Goal: Task Accomplishment & Management: Use online tool/utility

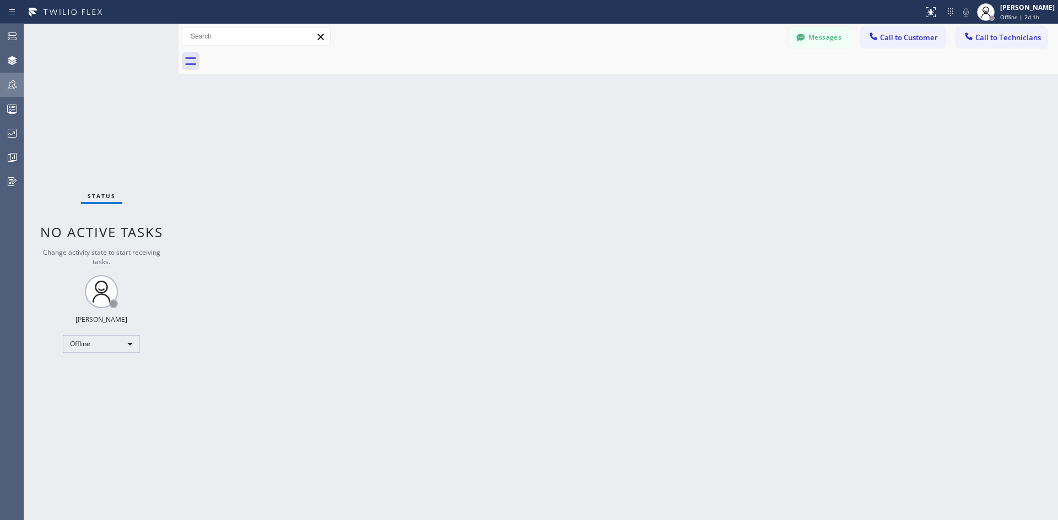
click at [10, 80] on icon at bounding box center [12, 84] width 13 height 13
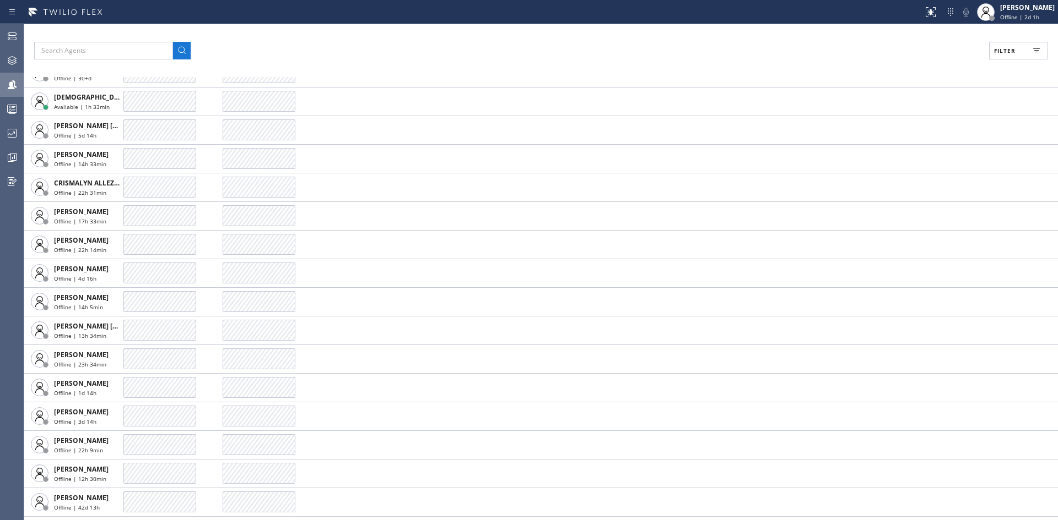
scroll to position [441, 0]
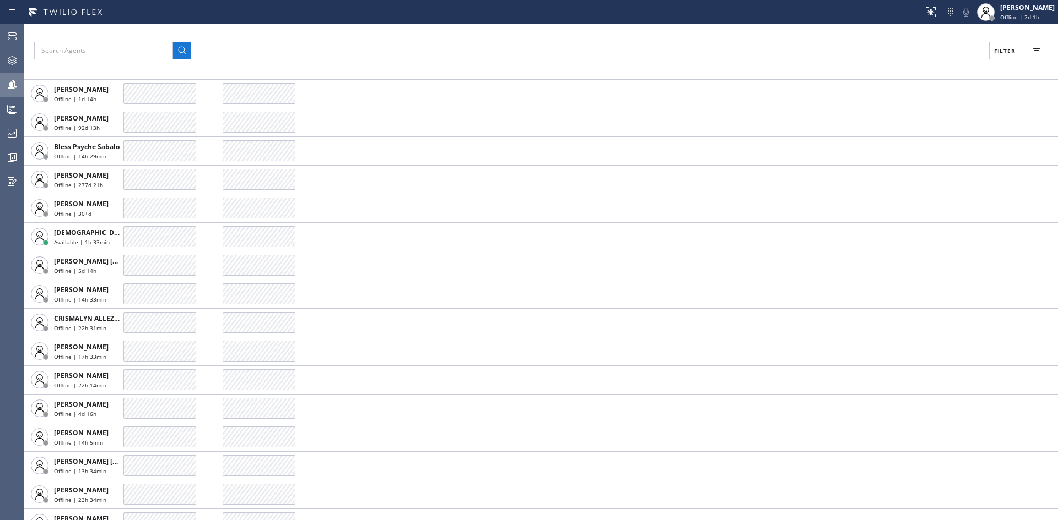
click at [1001, 52] on span "Filter" at bounding box center [1004, 51] width 21 height 8
click at [919, 130] on label "Available" at bounding box center [976, 130] width 145 height 9
click at [904, 130] on input "Available" at bounding box center [897, 129] width 13 height 13
checkbox input "true"
click at [986, 64] on span "Apply" at bounding box center [990, 63] width 23 height 8
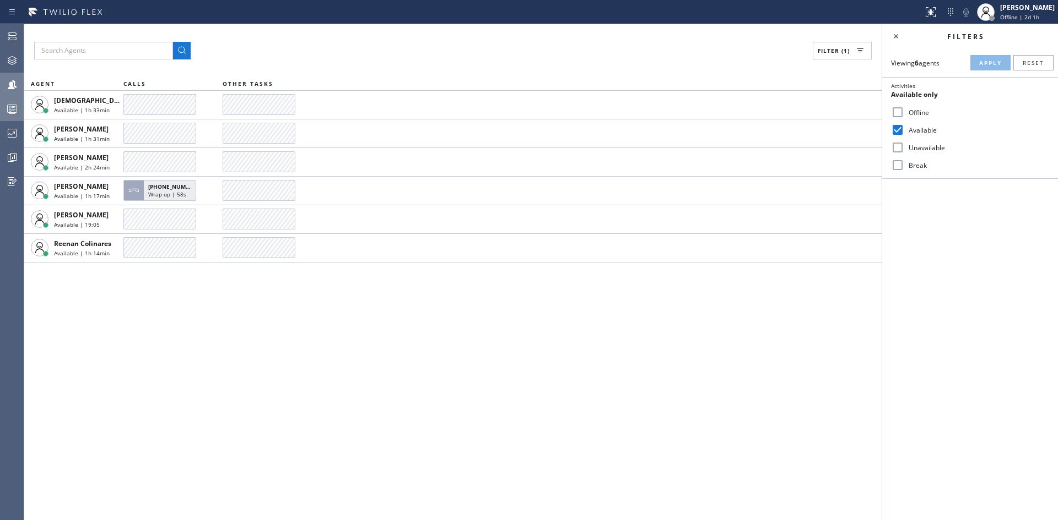
click at [9, 112] on icon at bounding box center [12, 108] width 13 height 13
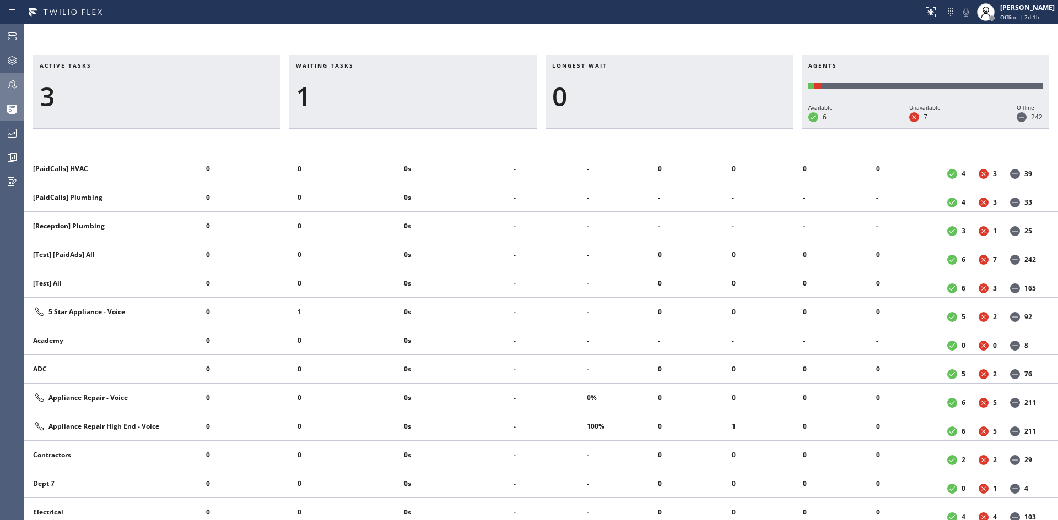
scroll to position [146, 0]
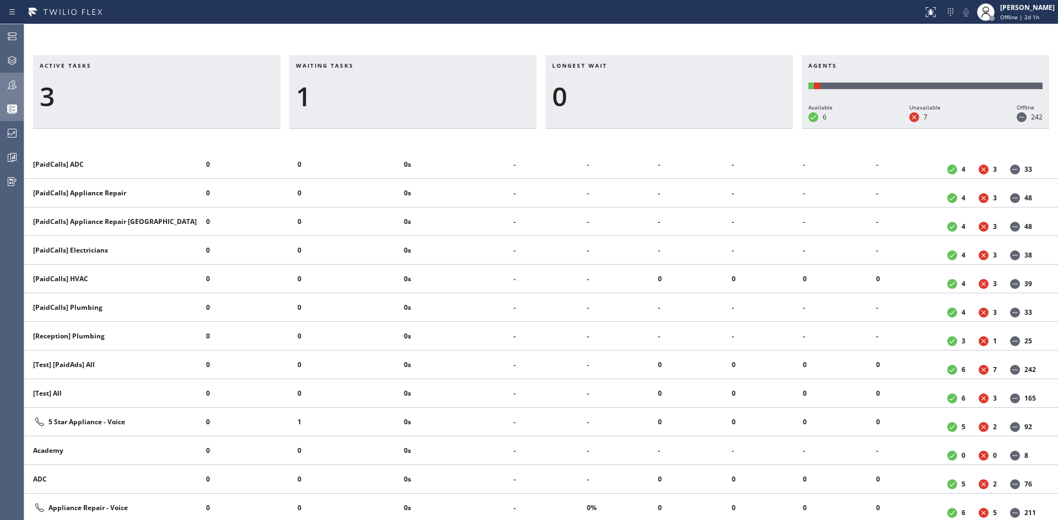
drag, startPoint x: 719, startPoint y: 46, endPoint x: 756, endPoint y: 30, distance: 39.7
click at [719, 46] on div "Active tasks 3 Waiting tasks 1 Longest wait 0 Agents Available 6 Unavailable 7 …" at bounding box center [540, 272] width 1033 height 496
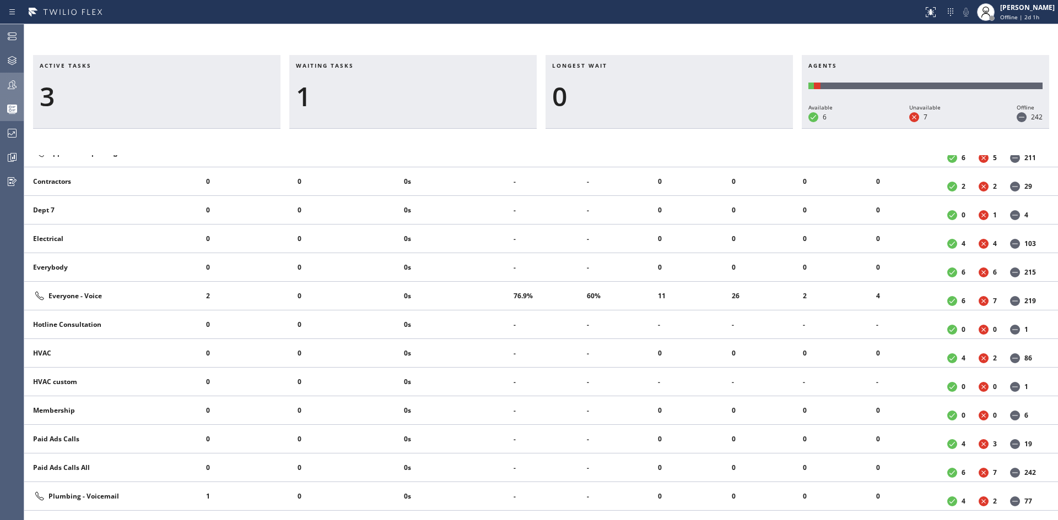
scroll to position [476, 0]
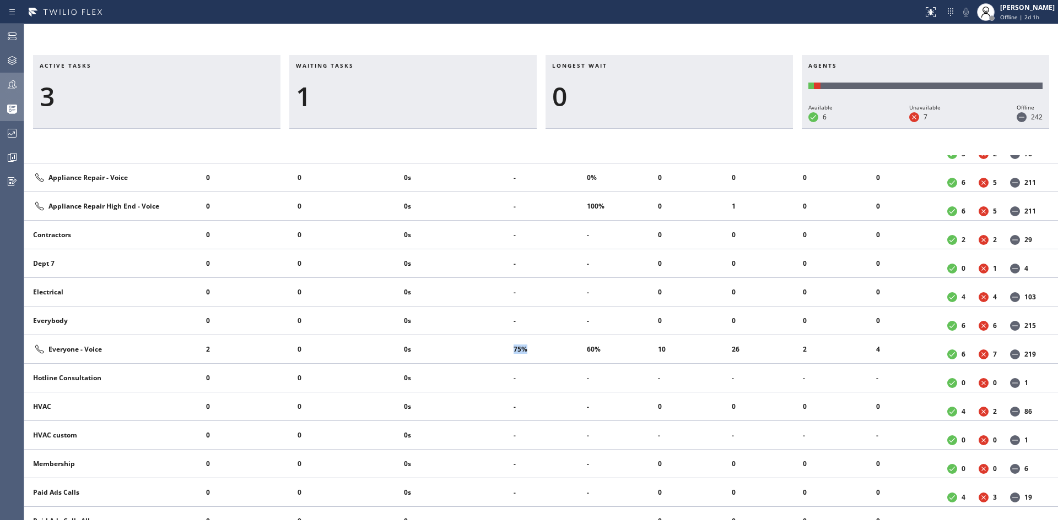
drag, startPoint x: 529, startPoint y: 350, endPoint x: 482, endPoint y: 351, distance: 47.4
click at [482, 351] on tr "Everyone - Voice 2 0 0s 75% 60% 10 26 2 4 6 7 219" at bounding box center [540, 349] width 1033 height 29
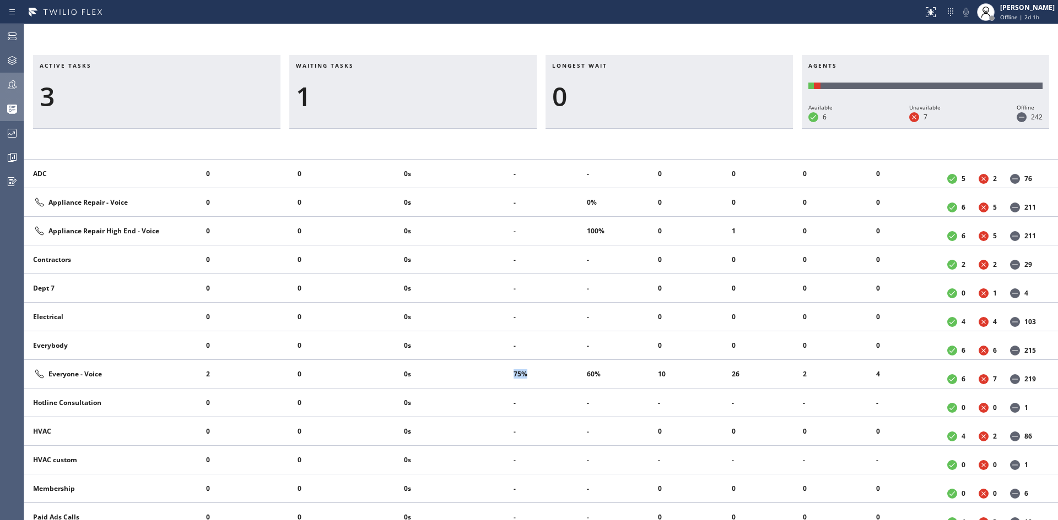
scroll to position [551, 0]
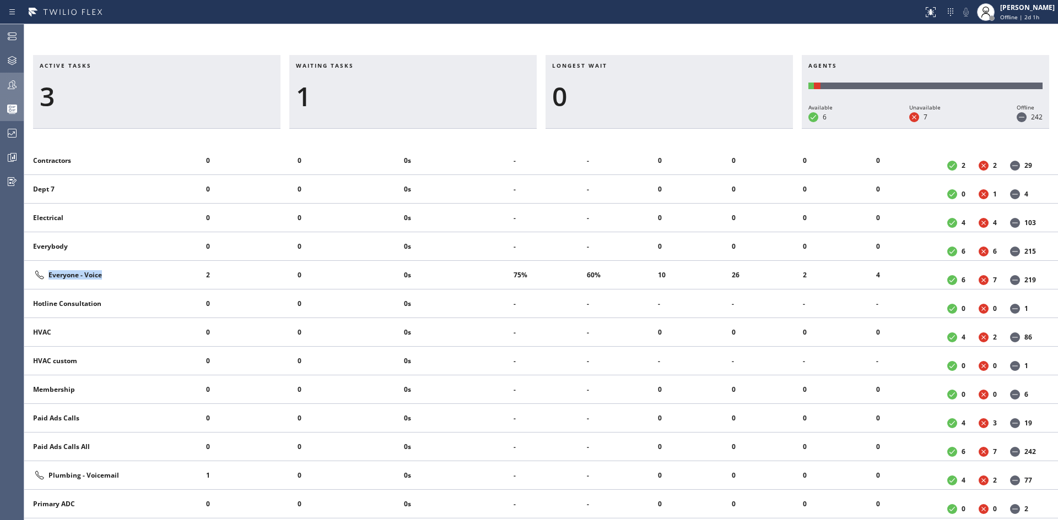
drag, startPoint x: 107, startPoint y: 278, endPoint x: 101, endPoint y: 277, distance: 6.1
click at [101, 277] on div "Everyone - Voice" at bounding box center [115, 275] width 164 height 13
click at [222, 75] on h3 "Active tasks" at bounding box center [157, 70] width 234 height 17
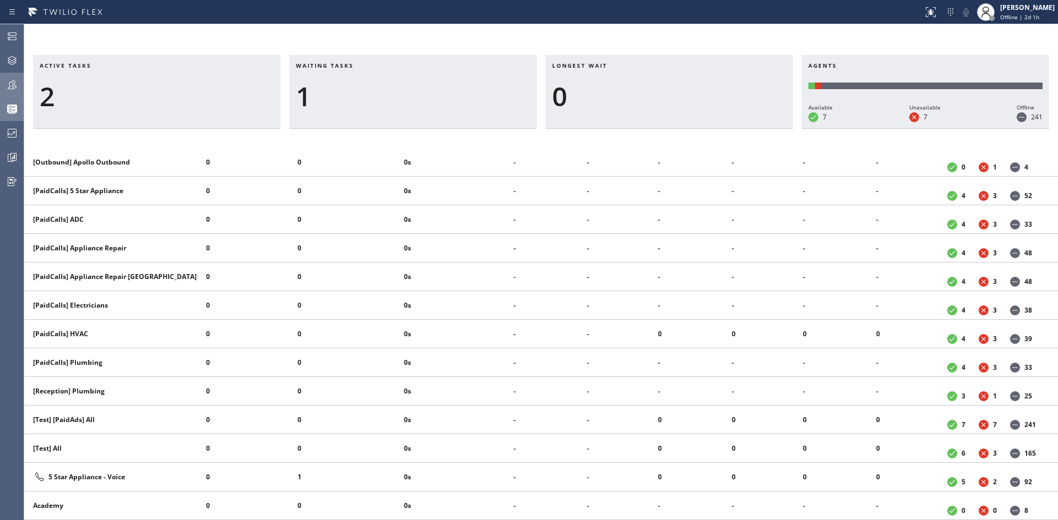
scroll to position [146, 0]
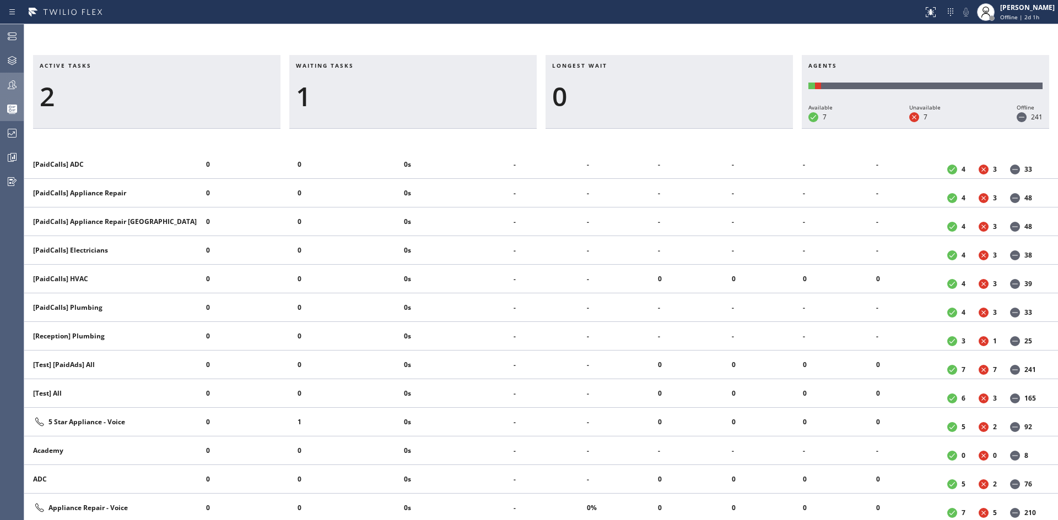
click at [4, 91] on div at bounding box center [12, 84] width 24 height 13
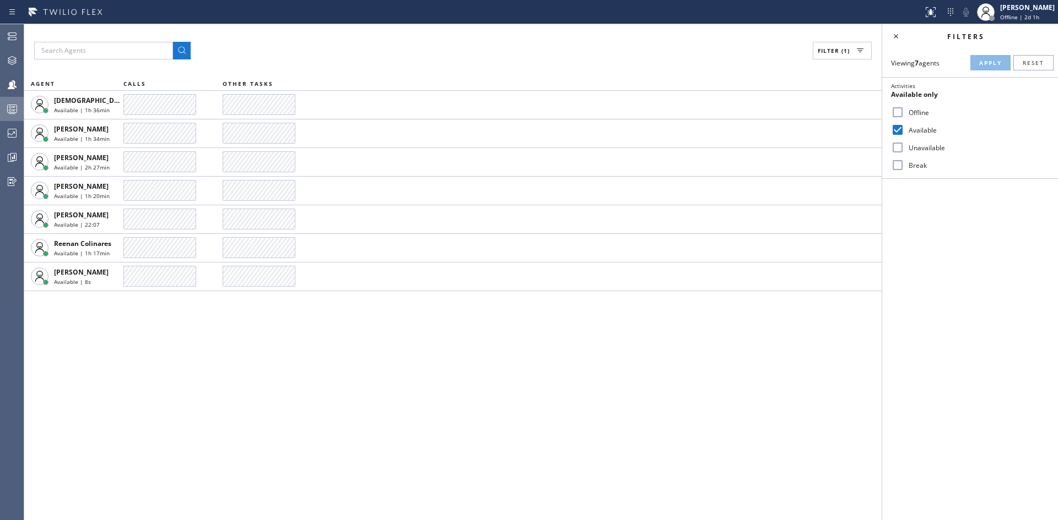
click at [338, 411] on div "Filter (1) AGENT CALLS OTHER TASKS [DEMOGRAPHIC_DATA] Cinco Available | 1h 36mi…" at bounding box center [452, 272] width 857 height 496
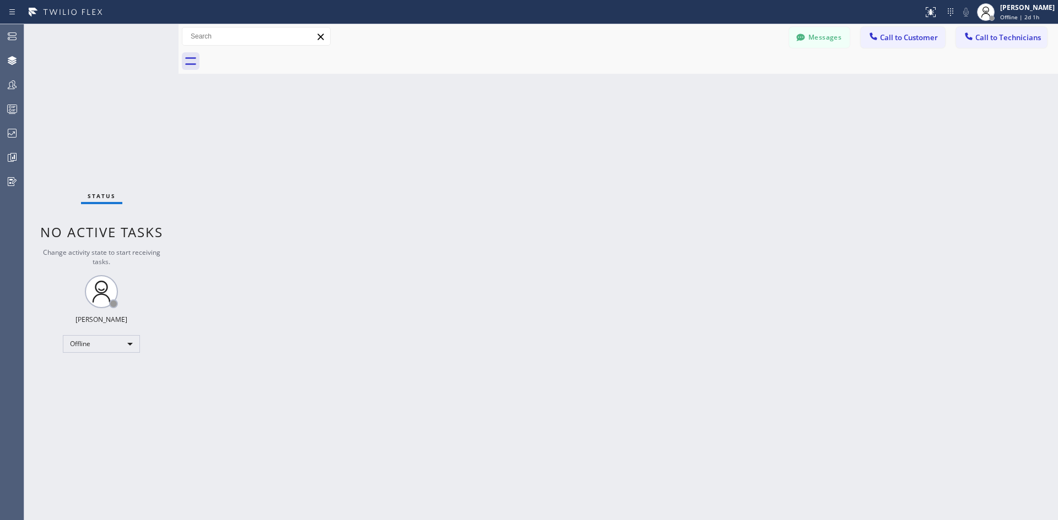
click at [329, 159] on div "Back to Dashboard Change Sender ID Customers Technicians Select a contact Outbo…" at bounding box center [617, 272] width 879 height 496
click at [13, 78] on icon at bounding box center [12, 84] width 13 height 13
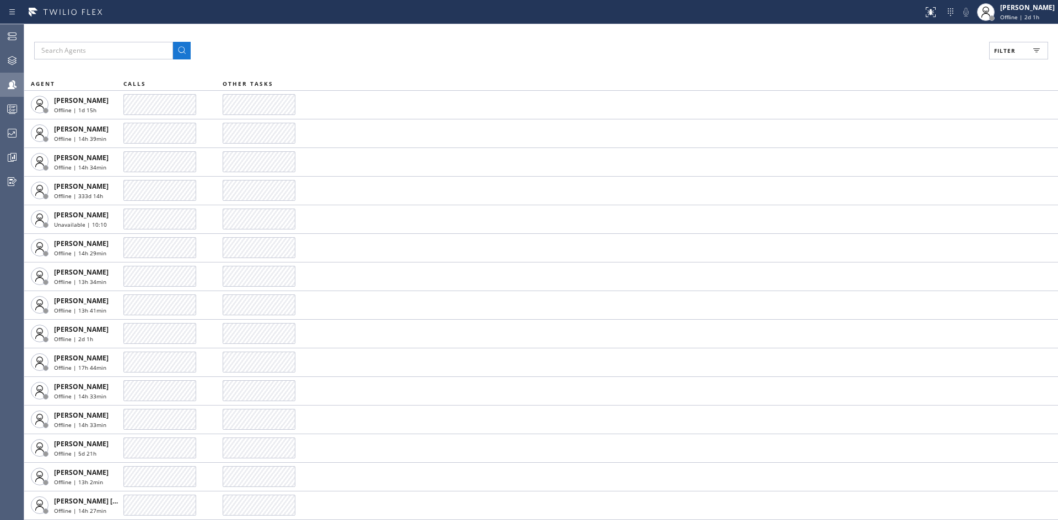
click at [1021, 52] on button "Filter" at bounding box center [1018, 51] width 59 height 18
click at [919, 128] on label "Available" at bounding box center [976, 130] width 145 height 9
click at [904, 128] on input "Available" at bounding box center [897, 129] width 13 height 13
checkbox input "true"
click at [997, 64] on span "Apply" at bounding box center [990, 63] width 23 height 8
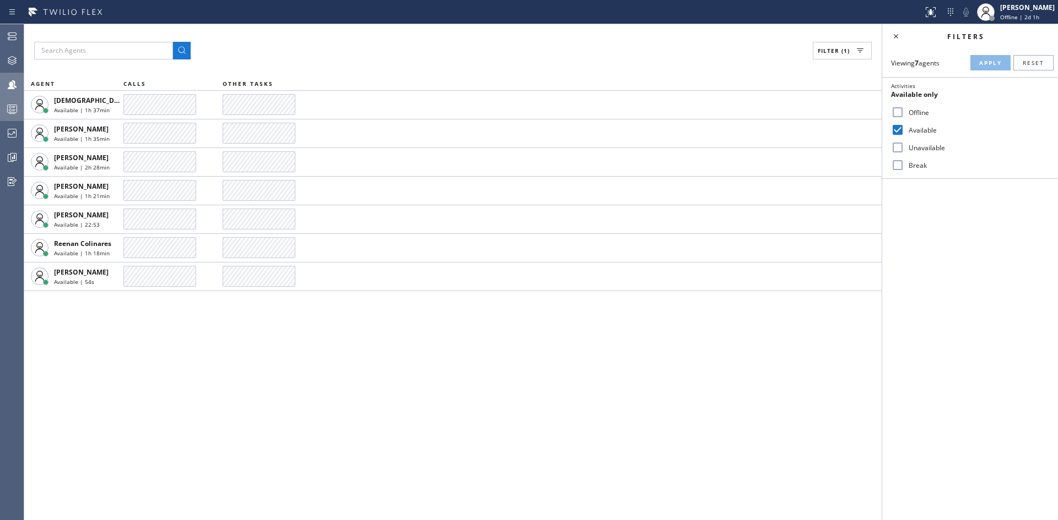
click at [13, 112] on icon at bounding box center [12, 108] width 13 height 13
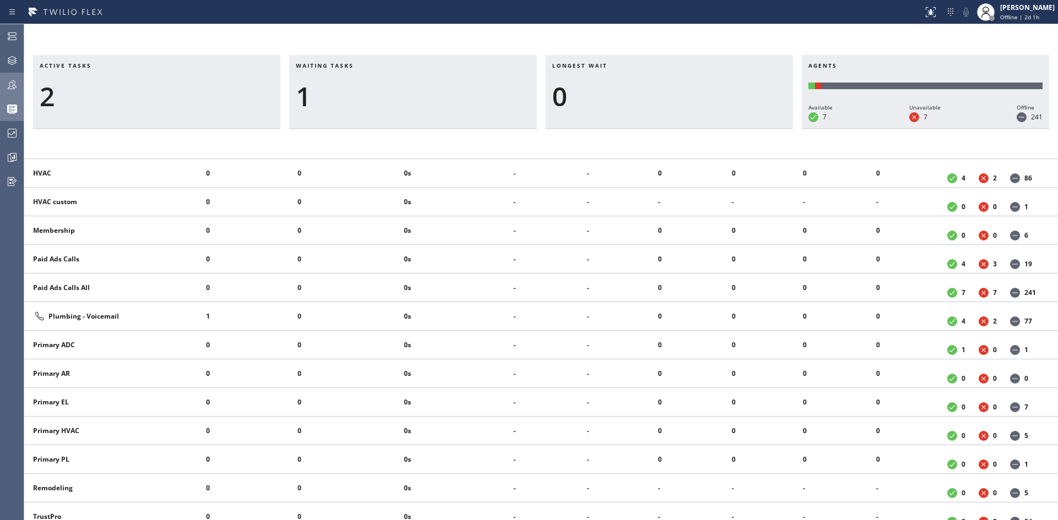
scroll to position [532, 0]
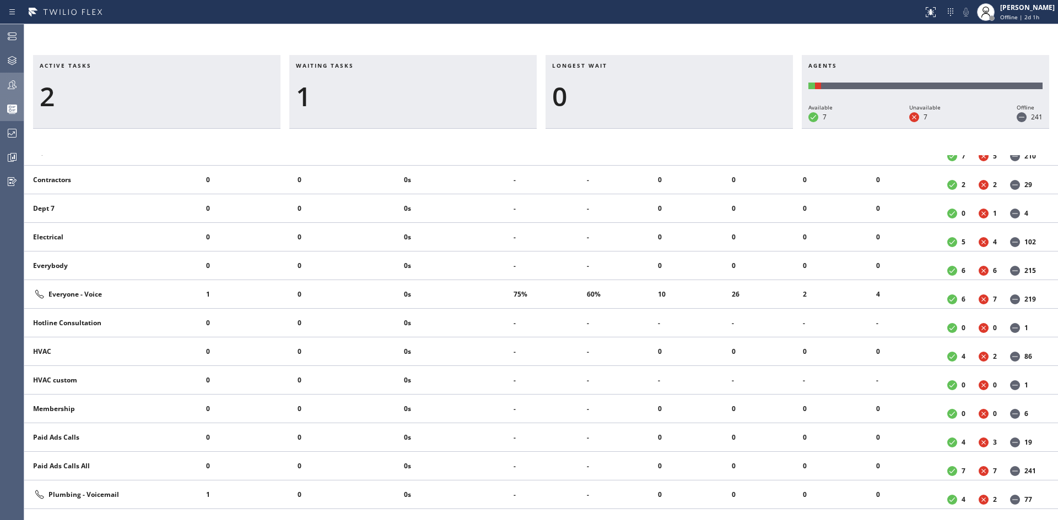
click at [9, 81] on icon at bounding box center [12, 84] width 13 height 13
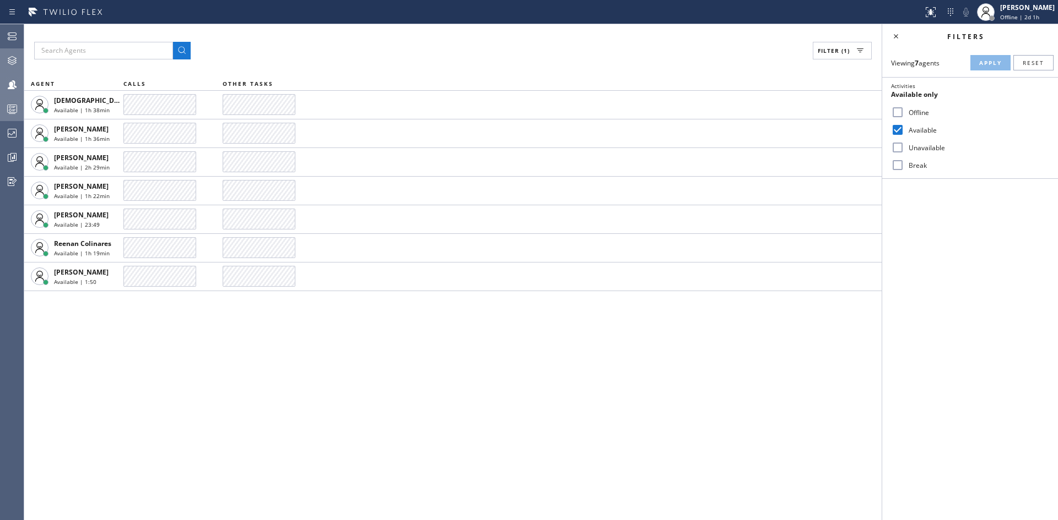
click at [12, 58] on icon at bounding box center [12, 60] width 13 height 13
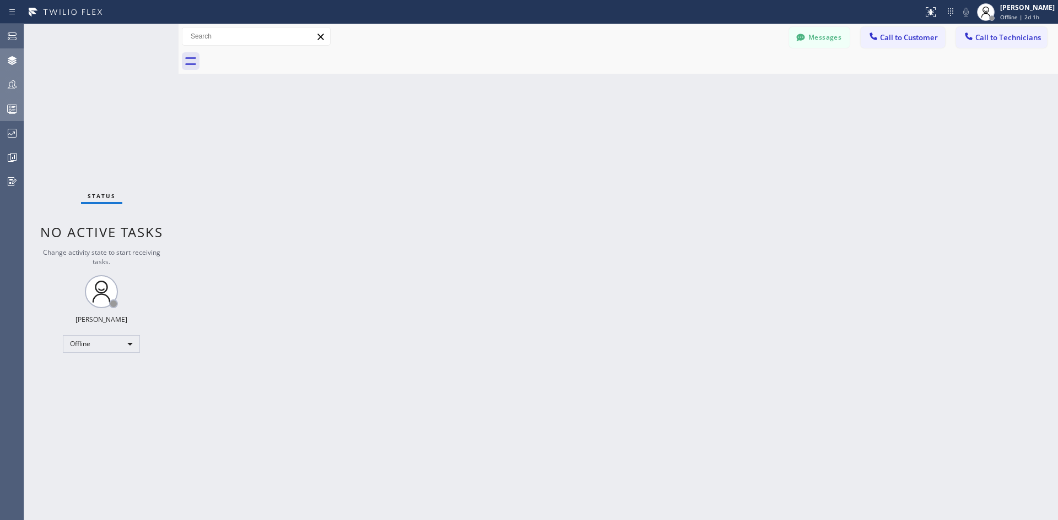
click at [6, 85] on icon at bounding box center [12, 84] width 13 height 13
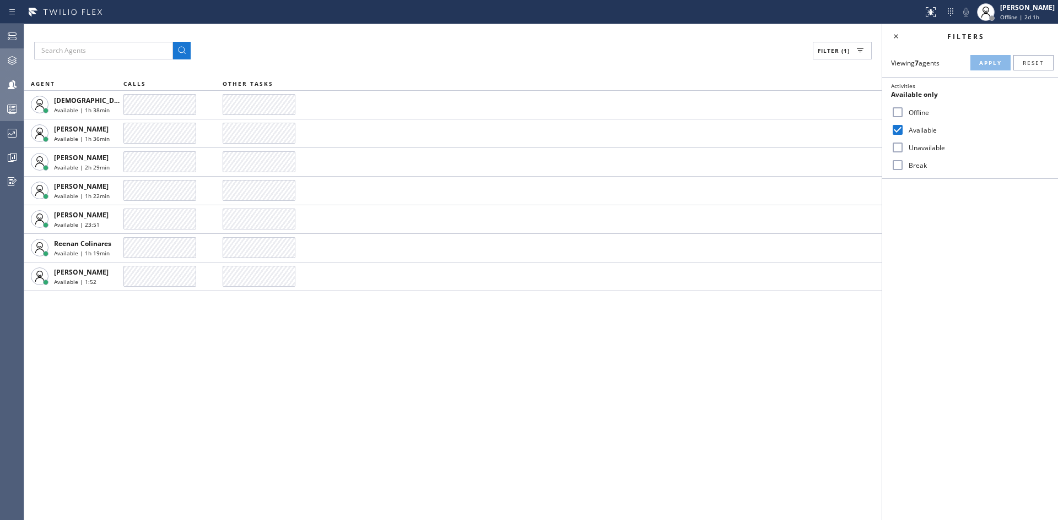
click at [7, 114] on icon at bounding box center [12, 108] width 13 height 13
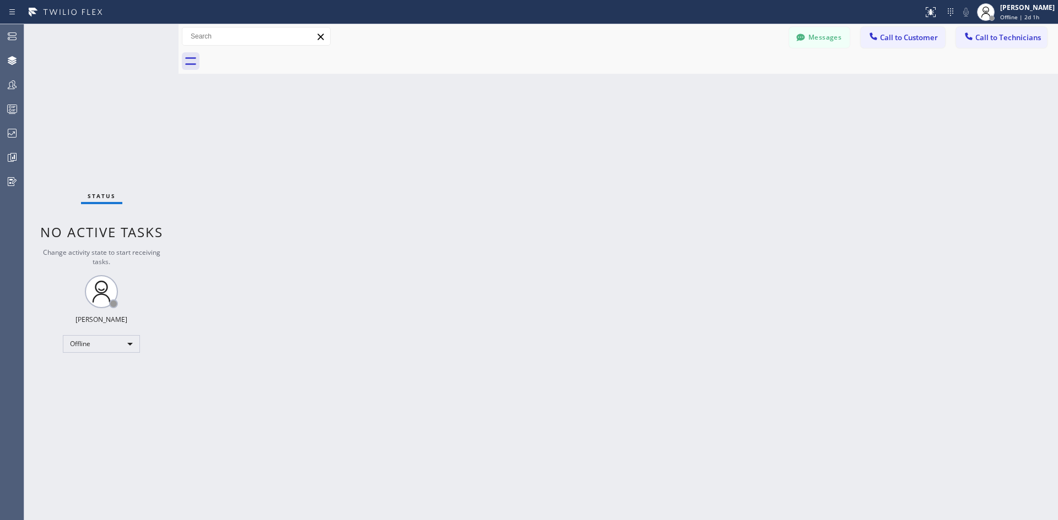
drag, startPoint x: 693, startPoint y: 51, endPoint x: 674, endPoint y: 71, distance: 27.7
click at [693, 51] on div at bounding box center [630, 61] width 855 height 25
click at [6, 80] on icon at bounding box center [12, 84] width 13 height 13
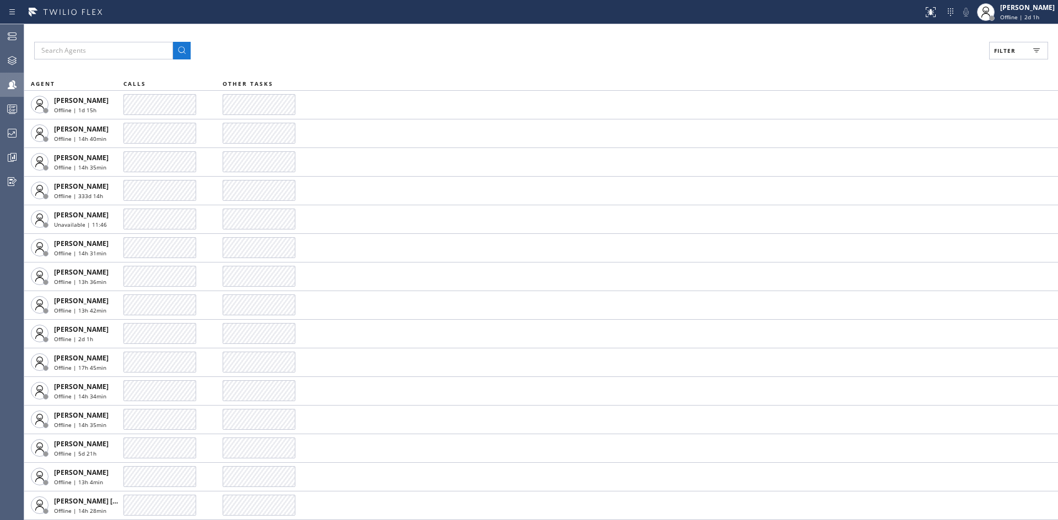
click at [1015, 56] on button "Filter" at bounding box center [1018, 51] width 59 height 18
click at [920, 132] on label "Available" at bounding box center [976, 130] width 145 height 9
click at [904, 132] on input "Available" at bounding box center [897, 129] width 13 height 13
checkbox input "true"
click at [988, 59] on span "Apply" at bounding box center [990, 63] width 23 height 8
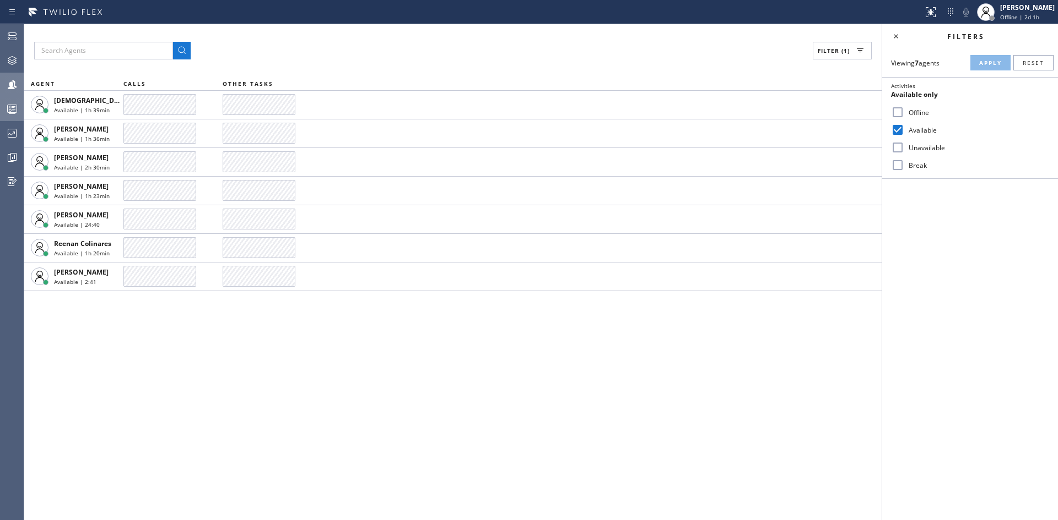
click at [7, 113] on icon at bounding box center [12, 108] width 13 height 13
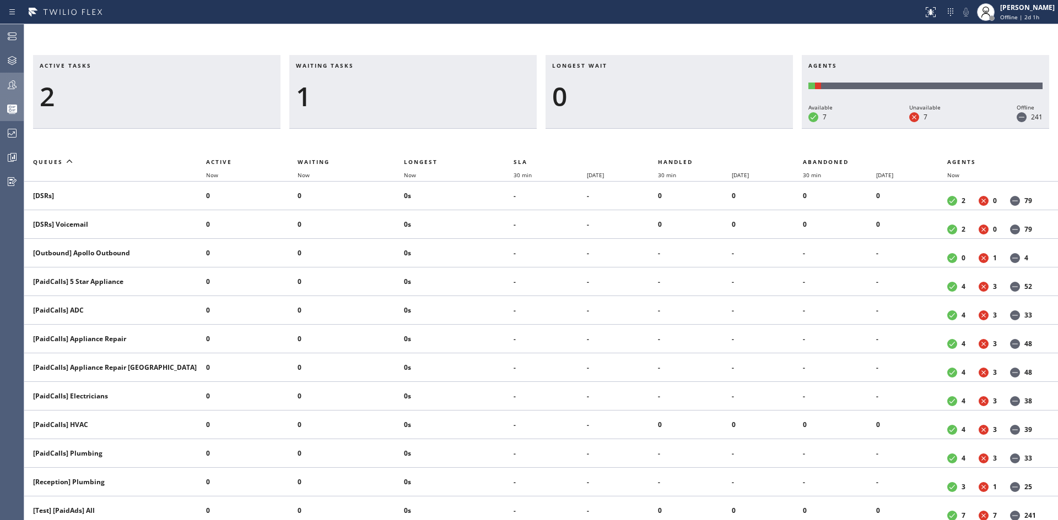
click at [746, 31] on div "Active tasks 2 Waiting tasks 1 Longest wait 0 Agents Available 7 Unavailable 7 …" at bounding box center [540, 272] width 1033 height 496
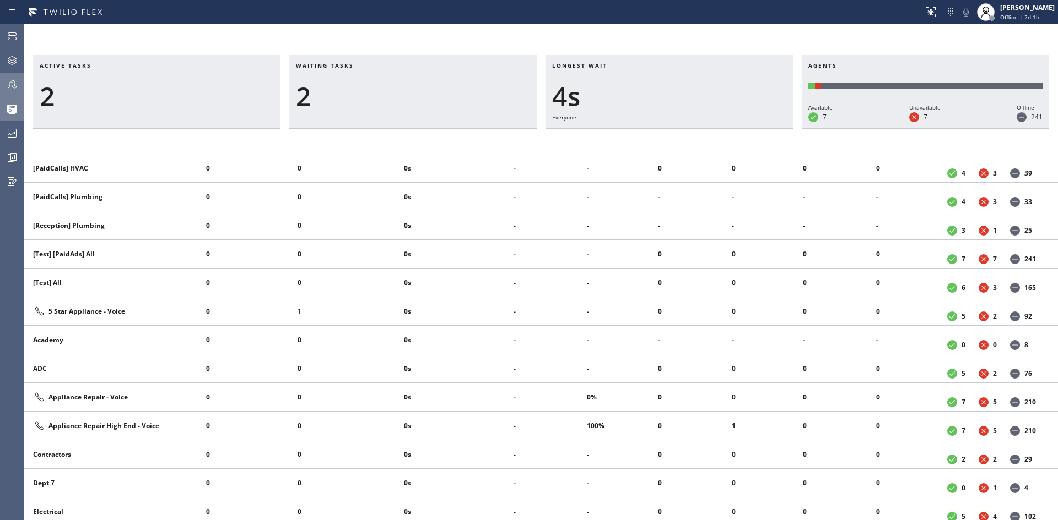
scroll to position [256, 0]
click at [8, 60] on icon at bounding box center [12, 60] width 13 height 13
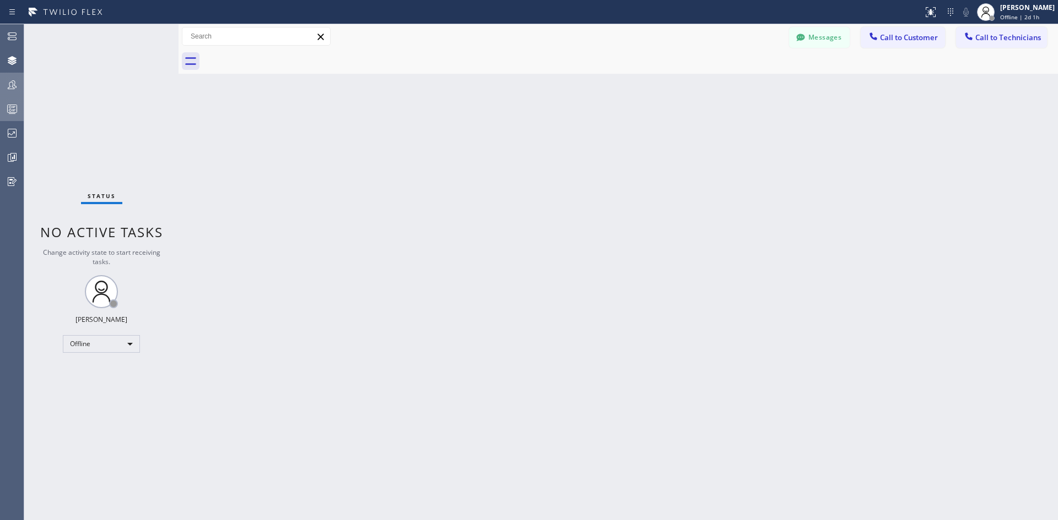
click at [10, 86] on icon at bounding box center [12, 84] width 13 height 13
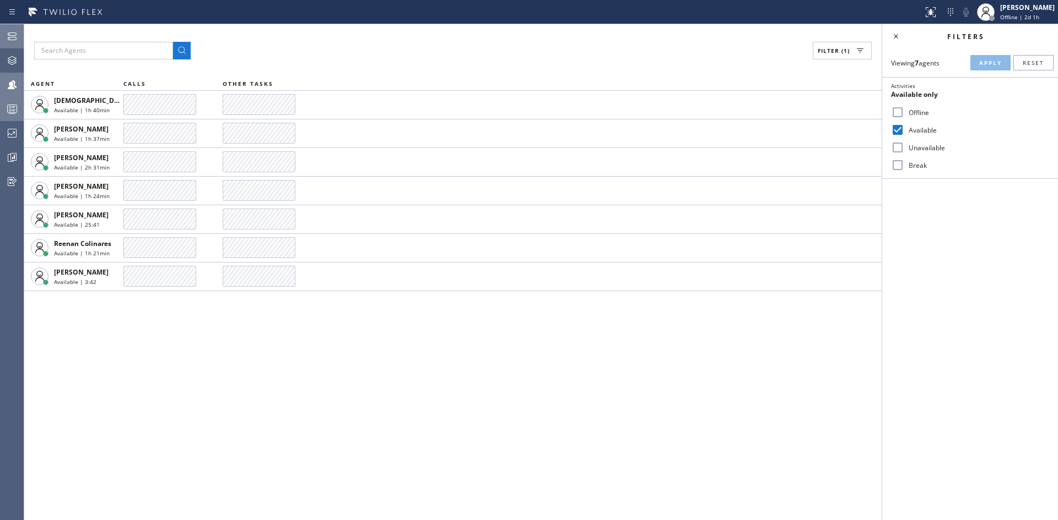
click at [7, 36] on icon at bounding box center [12, 36] width 13 height 13
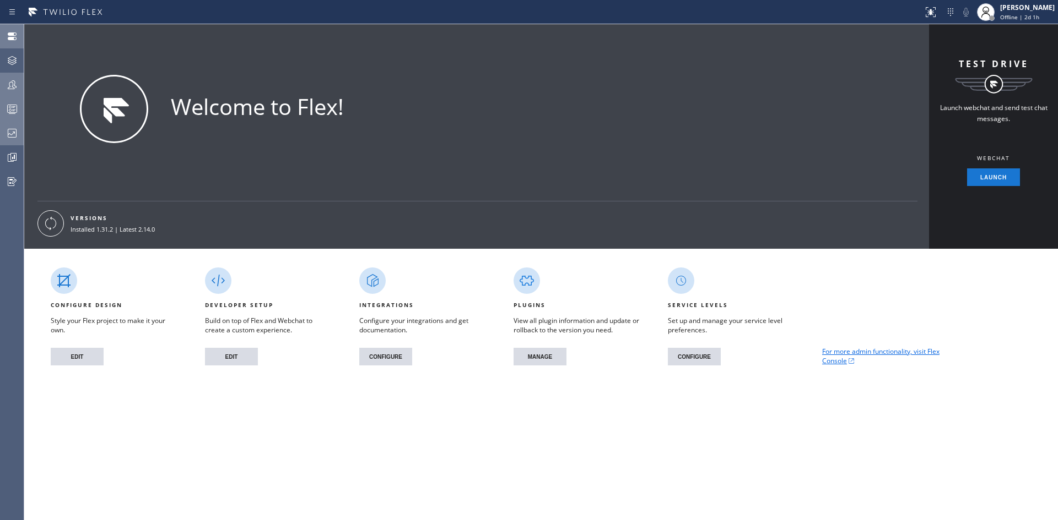
click at [7, 121] on div "Admin Agent Desktop Teams Queues Stats Dashboards Analyze Questionnaires" at bounding box center [12, 272] width 24 height 496
click at [8, 101] on div at bounding box center [12, 109] width 24 height 22
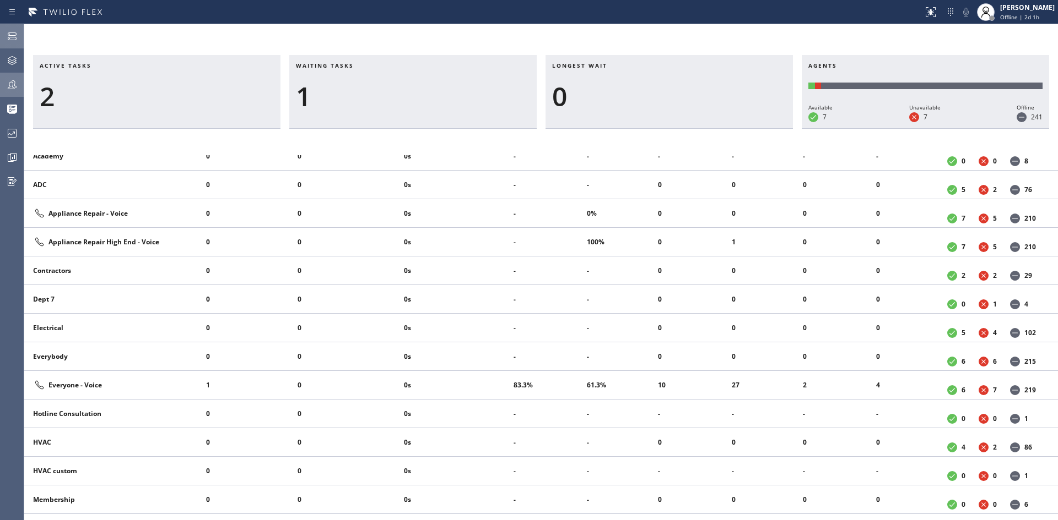
scroll to position [386, 0]
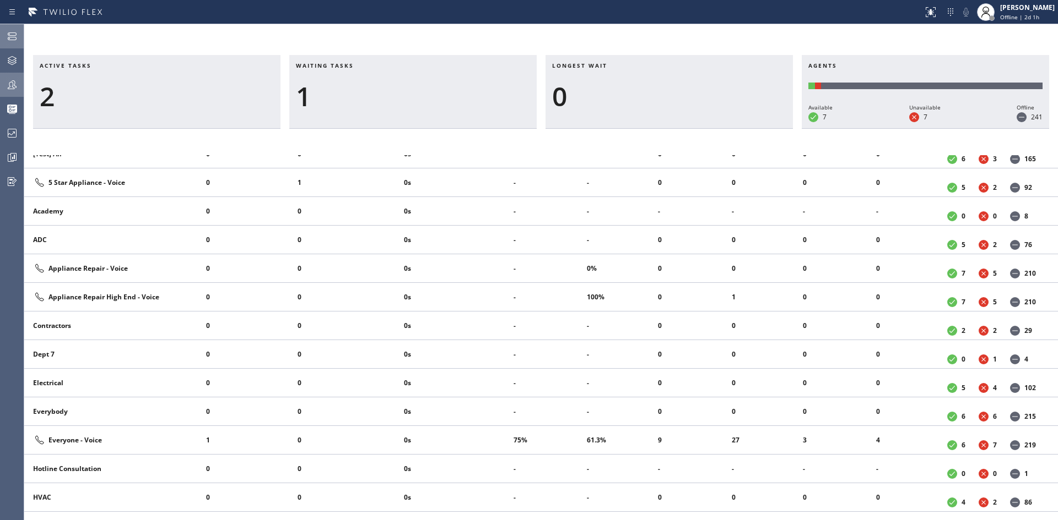
click at [735, 443] on li "27" at bounding box center [766, 441] width 71 height 18
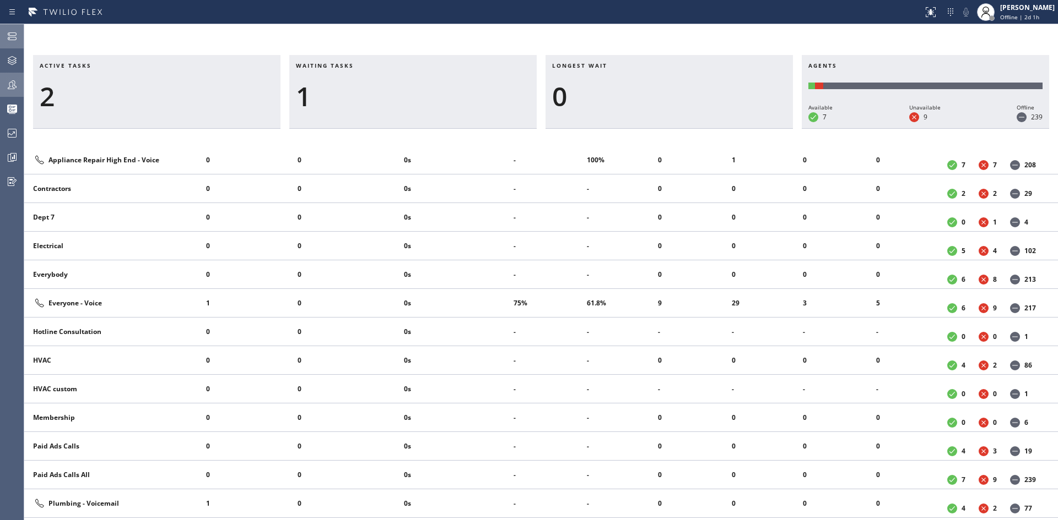
scroll to position [606, 0]
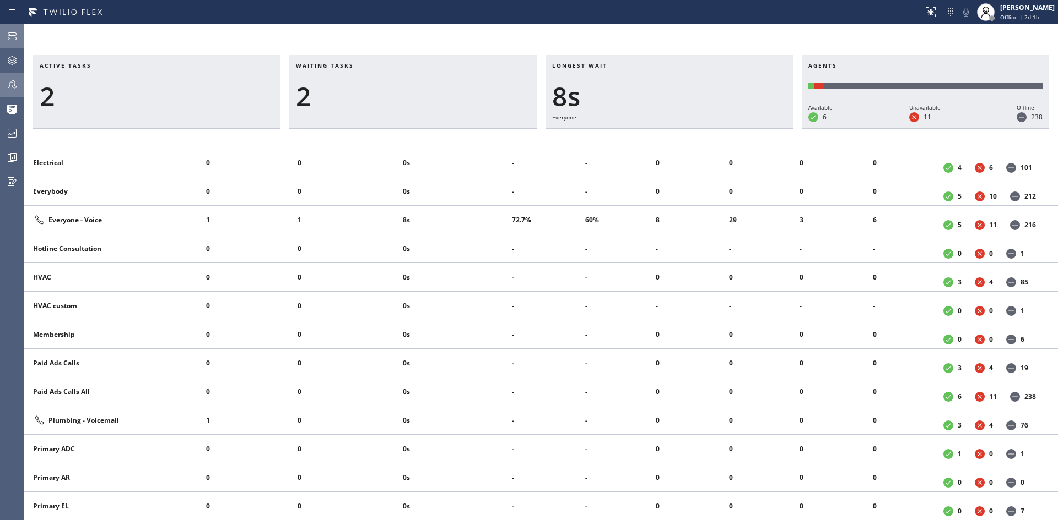
click at [708, 60] on div "Longest wait 8s Everyone" at bounding box center [668, 92] width 247 height 74
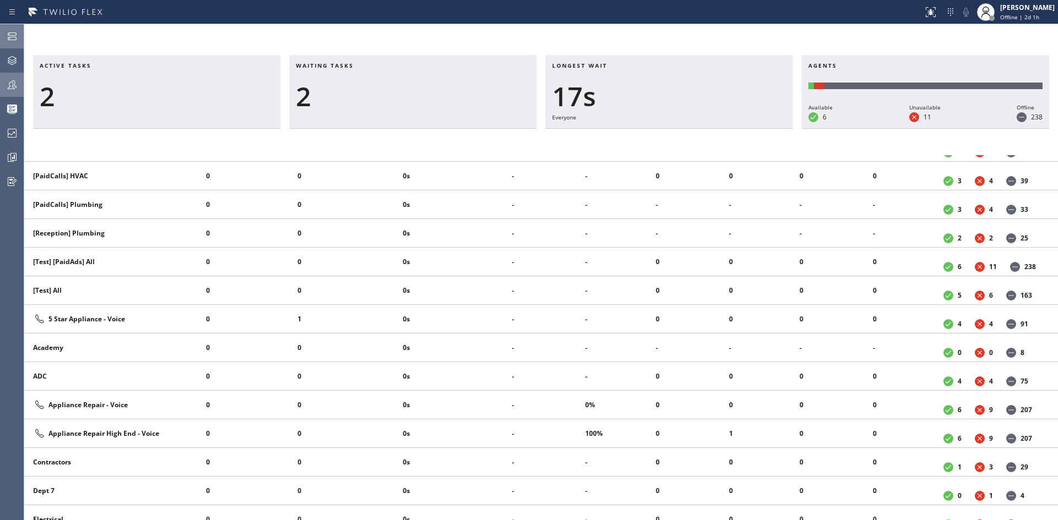
scroll to position [201, 0]
